Goal: Complete application form: Complete application form

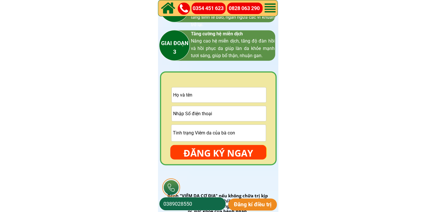
scroll to position [861, 0]
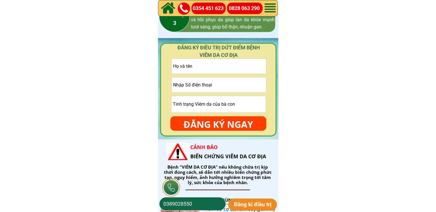
drag, startPoint x: 210, startPoint y: 65, endPoint x: 217, endPoint y: 59, distance: 9.3
click at [211, 66] on input "text" at bounding box center [219, 66] width 94 height 15
paste input "[PERSON_NAME]"
type input "[PERSON_NAME]"
click at [213, 82] on input "tel" at bounding box center [219, 84] width 94 height 15
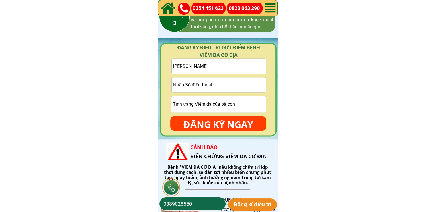
paste input "0975583142"
type input "0975583142"
click at [186, 100] on input "text" at bounding box center [219, 104] width 94 height 16
click at [210, 96] on input "text" at bounding box center [219, 104] width 94 height 16
click at [209, 103] on input "text" at bounding box center [219, 104] width 94 height 16
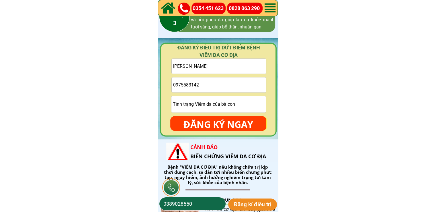
paste input "nguo noi da ga mun con"
type input "nguo noi da ga mun con"
click at [212, 114] on form "Nguyen xuann thuy 0975583142 nguo noi da ga mun con ĐĂNG KÝ NGAY" at bounding box center [218, 94] width 96 height 72
click at [212, 119] on p "ĐĂNG KÝ NGAY" at bounding box center [218, 124] width 96 height 17
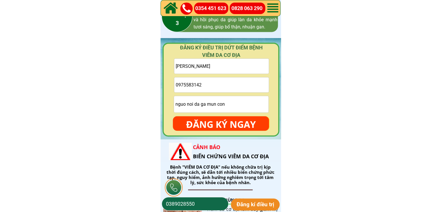
scroll to position [0, 0]
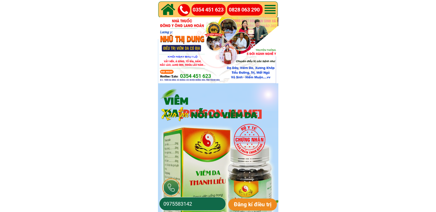
click at [193, 202] on input "0975583142" at bounding box center [192, 203] width 61 height 13
paste input "875016"
type input "0978750162"
click at [250, 203] on p "Đăng kí điều trị" at bounding box center [252, 204] width 49 height 12
